Goal: Task Accomplishment & Management: Complete application form

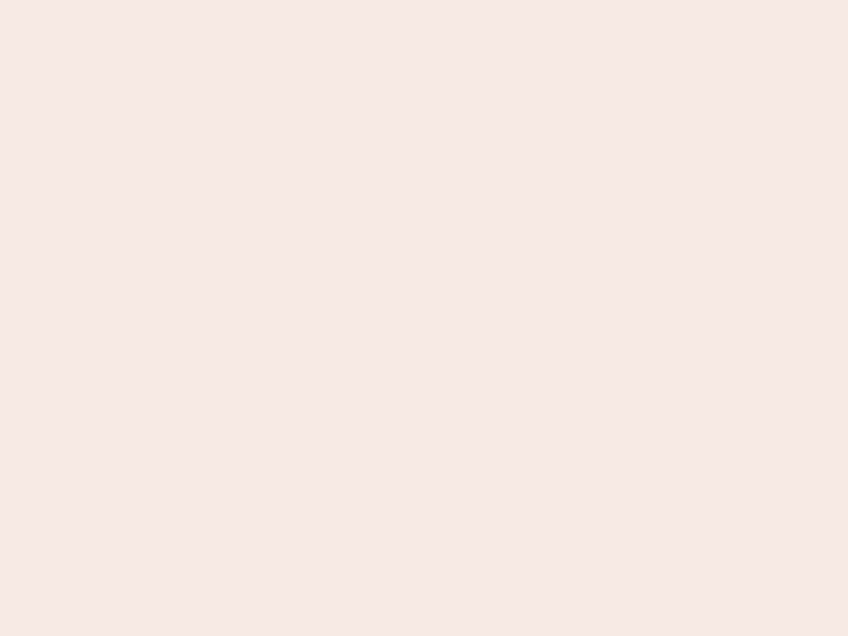
click at [424, 318] on nb-app "Almost there Thank you for registering for Newbook. Your account is under revie…" at bounding box center [424, 318] width 848 height 636
click at [424, 0] on nb-app "Almost there Thank you for registering for Newbook. Your account is under revie…" at bounding box center [424, 318] width 848 height 636
click at [453, 0] on nb-app "Almost there Thank you for registering for Newbook. Your account is under revie…" at bounding box center [424, 318] width 848 height 636
click at [424, 318] on nb-app "Almost there Thank you for registering for Newbook. Your account is under revie…" at bounding box center [424, 318] width 848 height 636
click at [424, 0] on nb-app "Almost there Thank you for registering for Newbook. Your account is under revie…" at bounding box center [424, 318] width 848 height 636
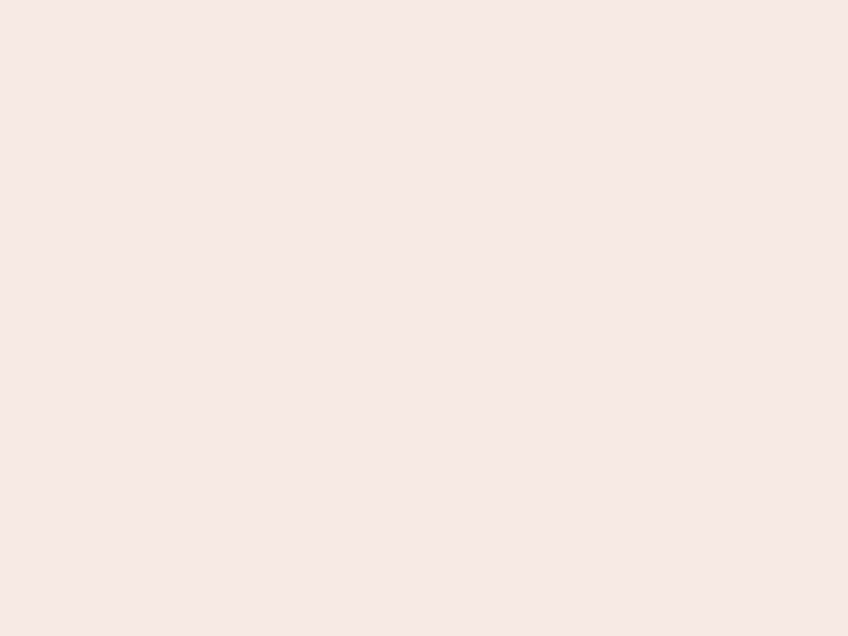
click at [296, 0] on nb-app "Almost there Thank you for registering for Newbook. Your account is under revie…" at bounding box center [424, 318] width 848 height 636
click at [424, 318] on nb-app "Almost there Thank you for registering for Newbook. Your account is under revie…" at bounding box center [424, 318] width 848 height 636
click at [424, 0] on nb-app "Almost there Thank you for registering for Newbook. Your account is under revie…" at bounding box center [424, 318] width 848 height 636
click at [296, 0] on nb-app "Almost there Thank you for registering for Newbook. Your account is under revie…" at bounding box center [424, 318] width 848 height 636
click at [424, 318] on nb-app "Almost there Thank you for registering for Newbook. Your account is under revie…" at bounding box center [424, 318] width 848 height 636
